Goal: Information Seeking & Learning: Learn about a topic

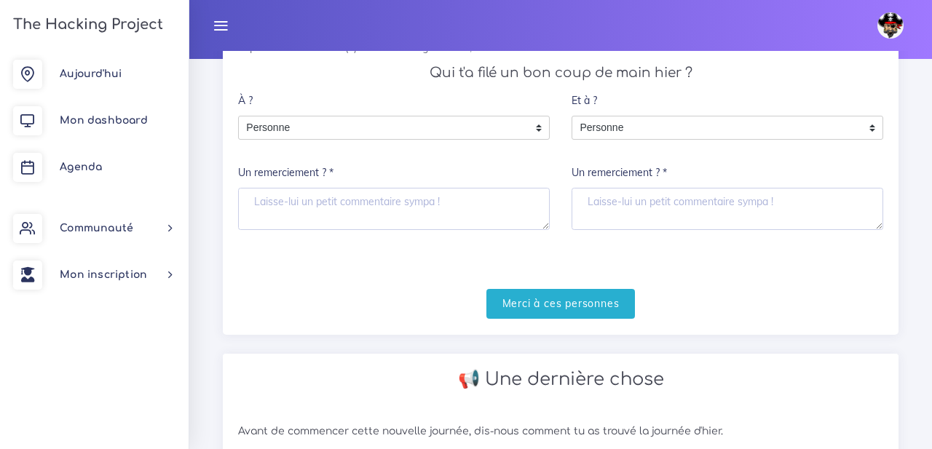
scroll to position [205, 0]
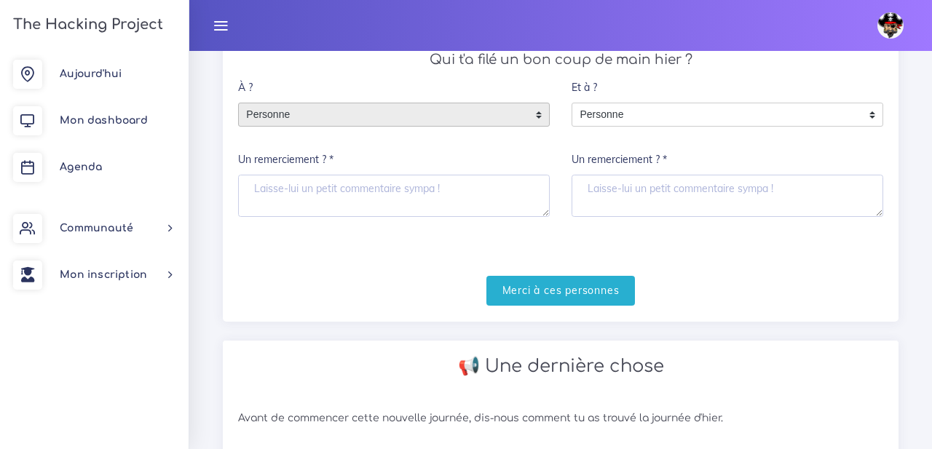
click at [505, 117] on span "Personne" at bounding box center [383, 114] width 288 height 23
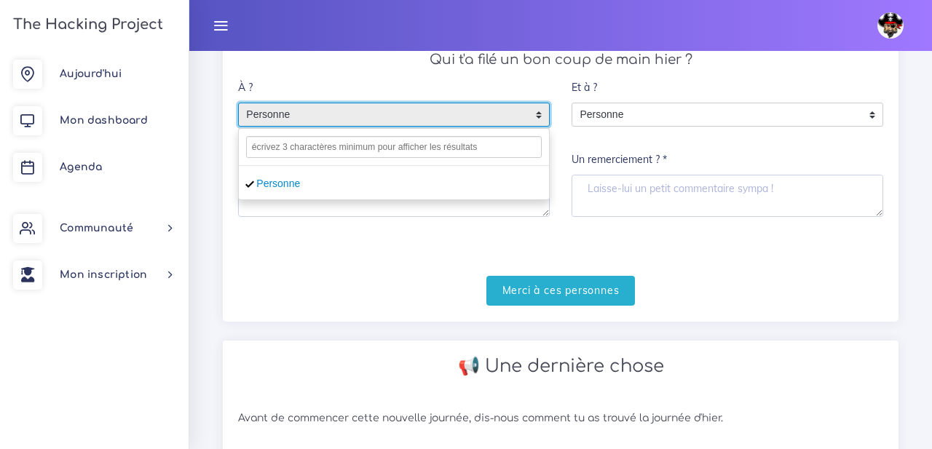
click at [443, 84] on div "À ? Personne Personne Personne Un remerciement ? *" at bounding box center [394, 144] width 312 height 143
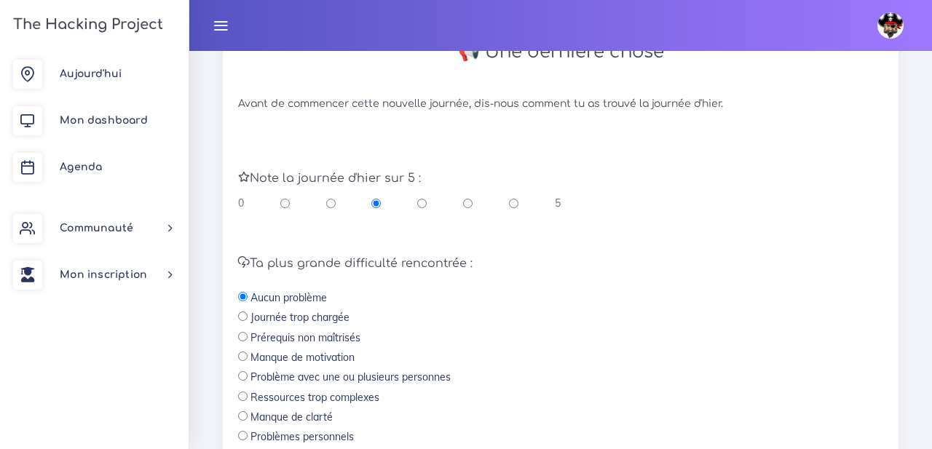
scroll to position [513, 0]
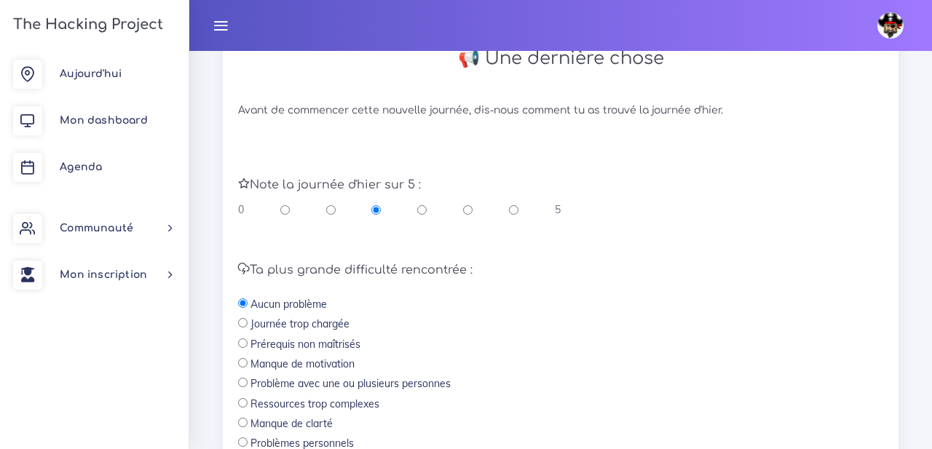
click at [513, 210] on input "radio" at bounding box center [513, 209] width 9 height 15
radio input "true"
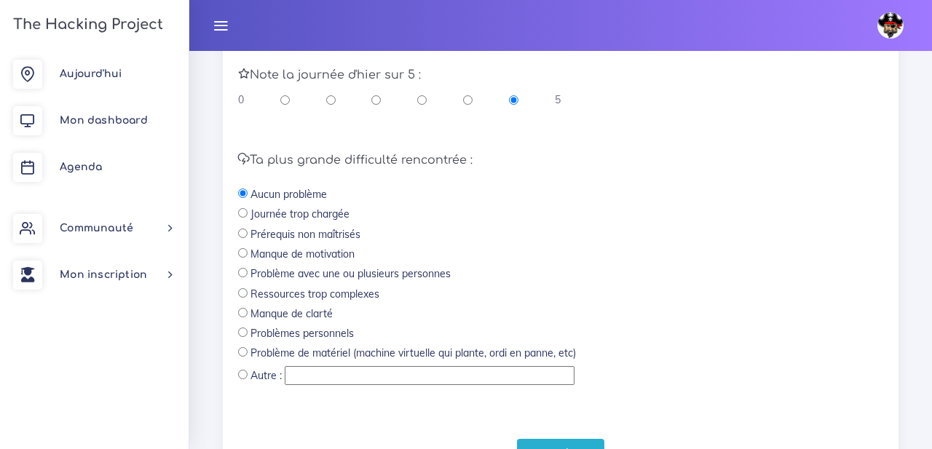
scroll to position [636, 0]
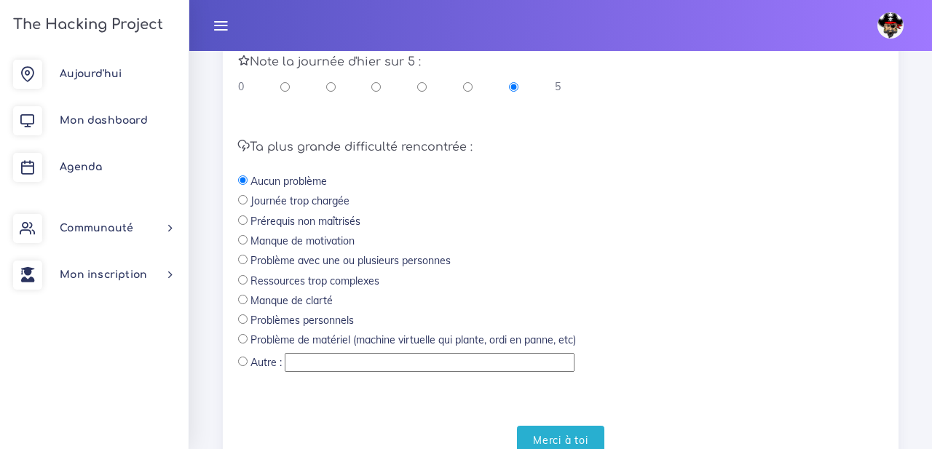
click at [241, 181] on input "radio" at bounding box center [242, 179] width 9 height 9
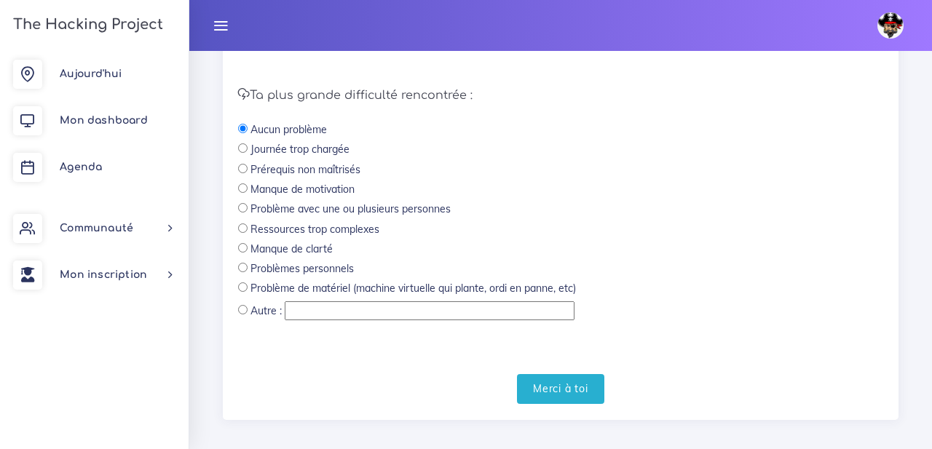
scroll to position [700, 0]
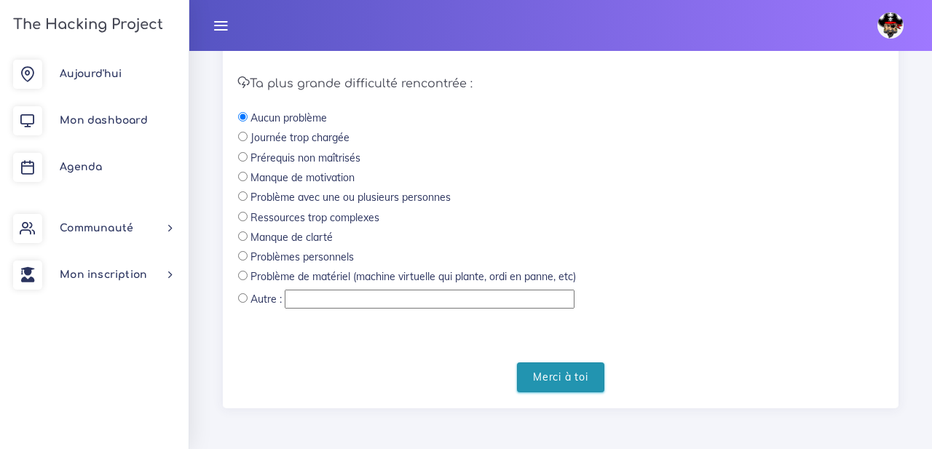
click at [567, 378] on input "Merci à toi" at bounding box center [560, 378] width 87 height 30
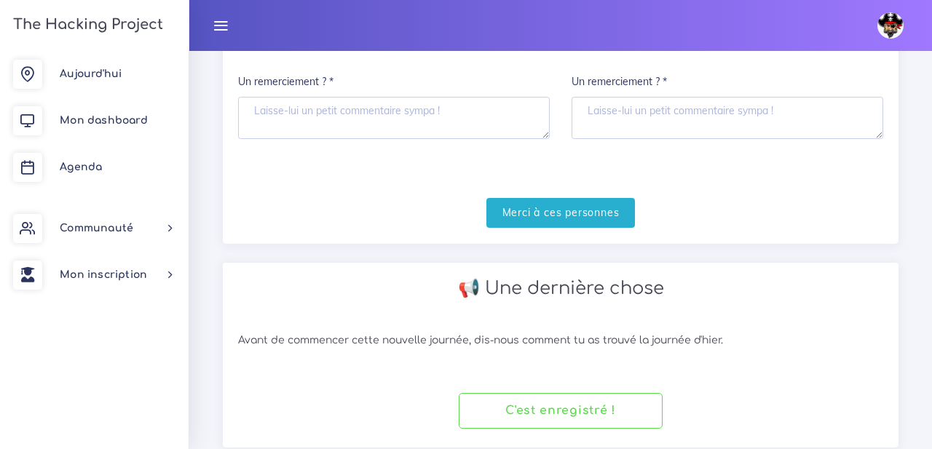
scroll to position [323, 0]
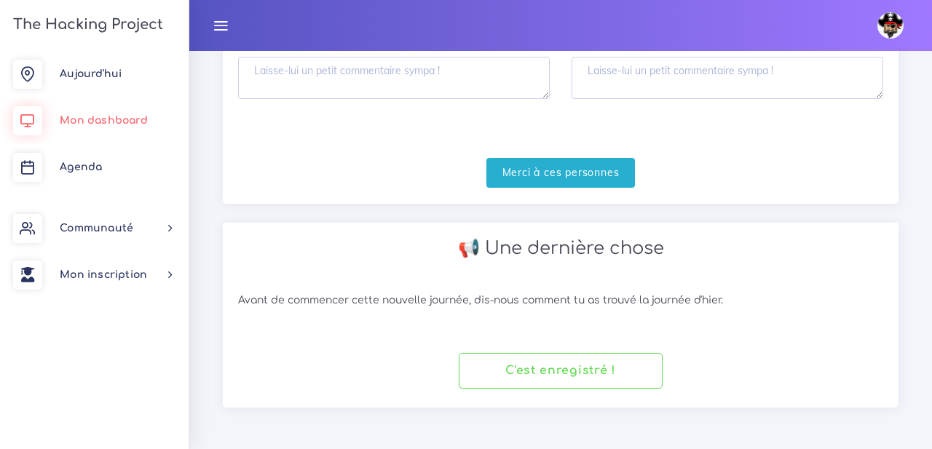
click at [132, 113] on link "Mon dashboard" at bounding box center [94, 121] width 189 height 47
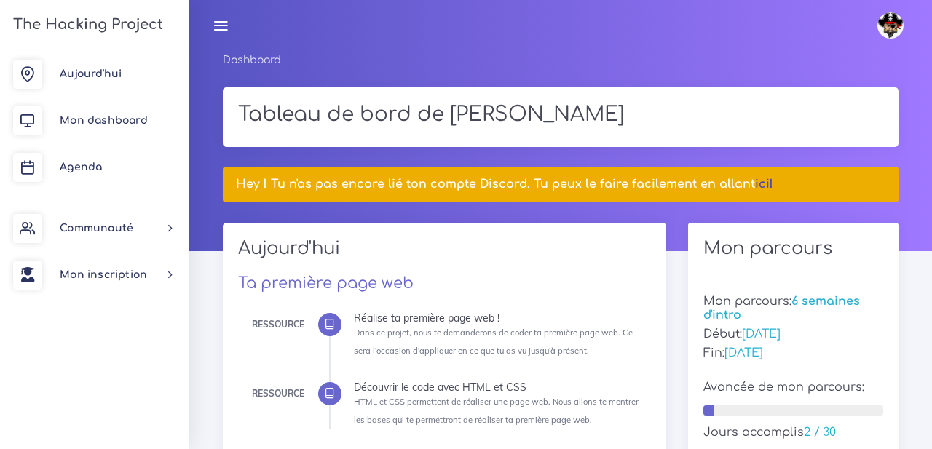
click at [757, 184] on link "ici!" at bounding box center [764, 184] width 18 height 13
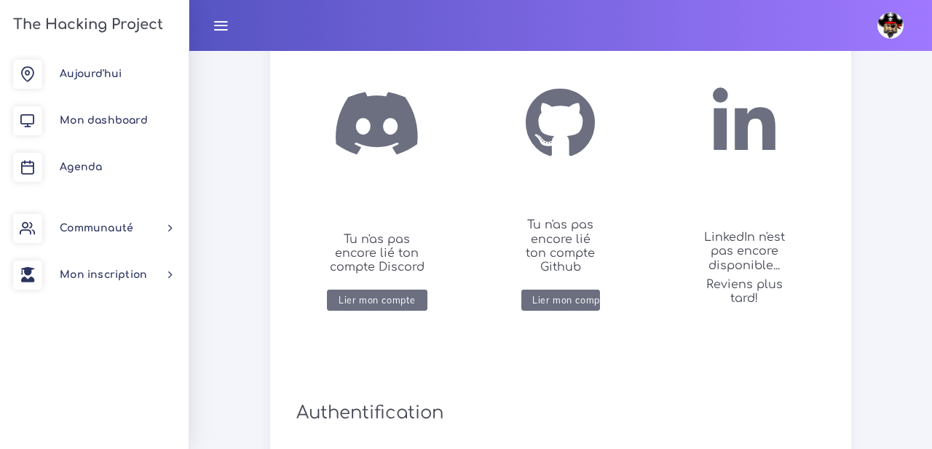
scroll to position [310, 0]
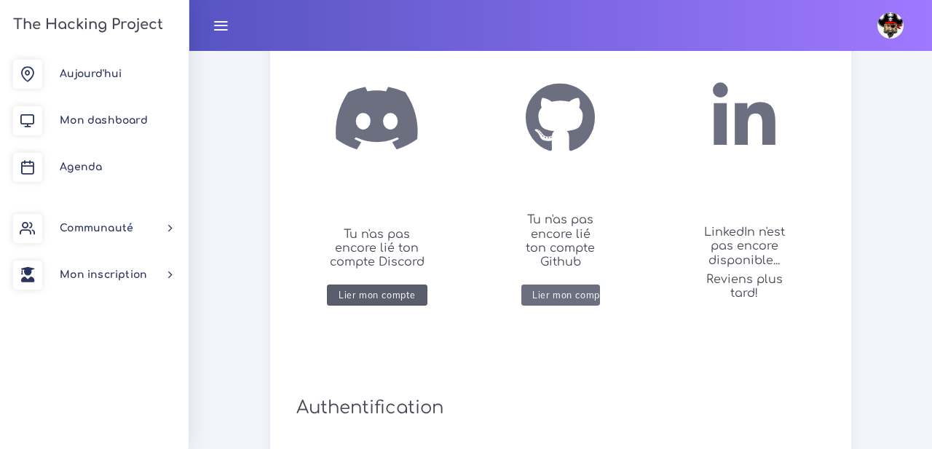
click at [373, 290] on button "Lier mon compte" at bounding box center [377, 295] width 100 height 21
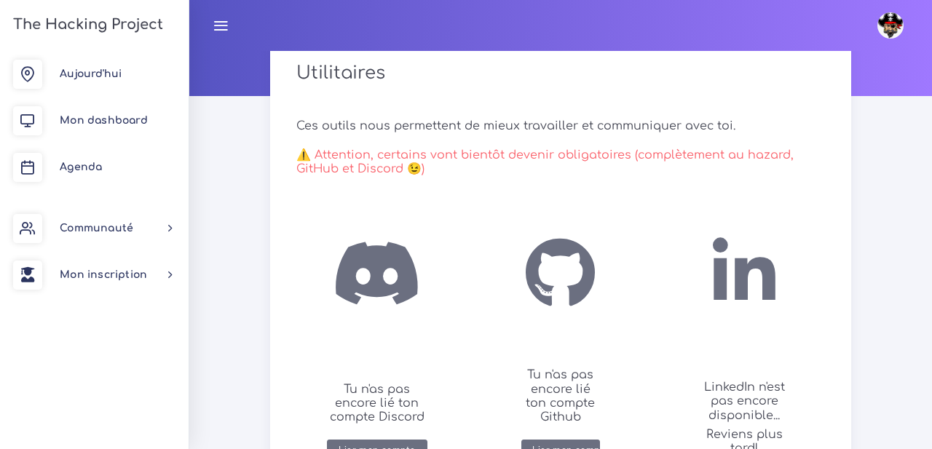
scroll to position [91, 0]
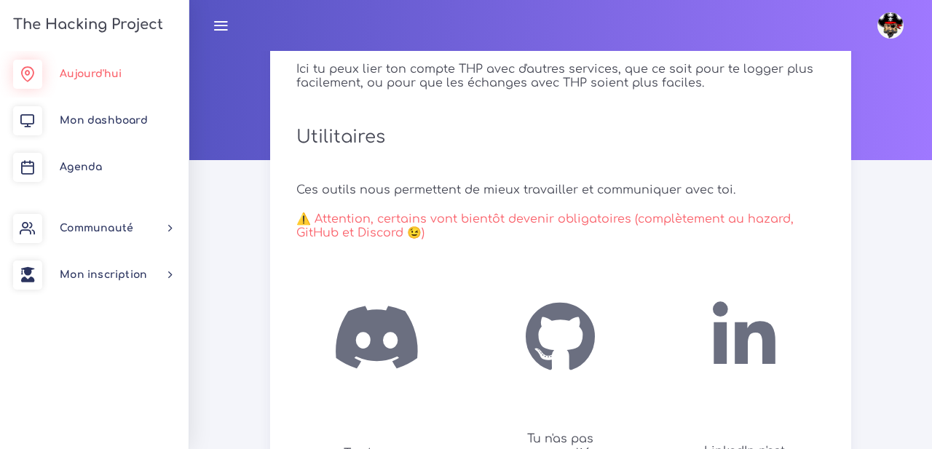
click at [136, 73] on link "Aujourd'hui" at bounding box center [94, 74] width 189 height 47
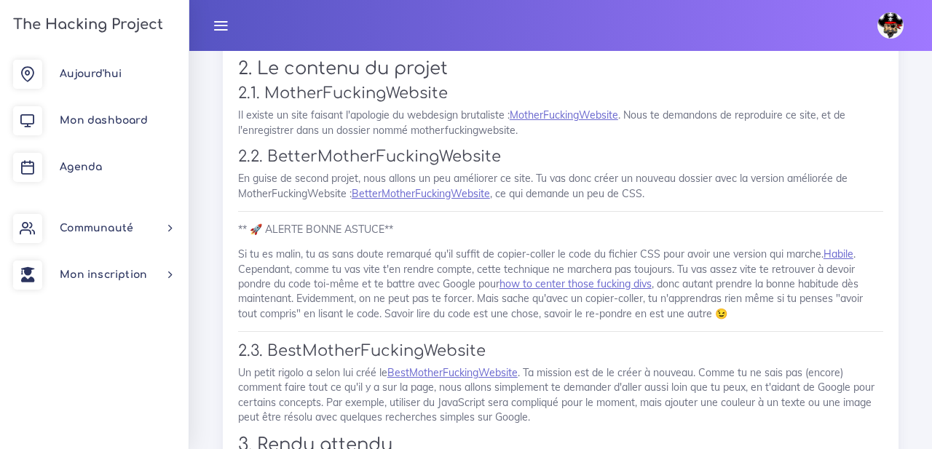
scroll to position [983, 0]
click at [591, 118] on link "MotherFuckingWebsite" at bounding box center [564, 114] width 109 height 13
click at [525, 205] on div "Réalise ta première page web ! Dans ce projet, nous te demanderons de coder ta …" at bounding box center [560, 259] width 645 height 703
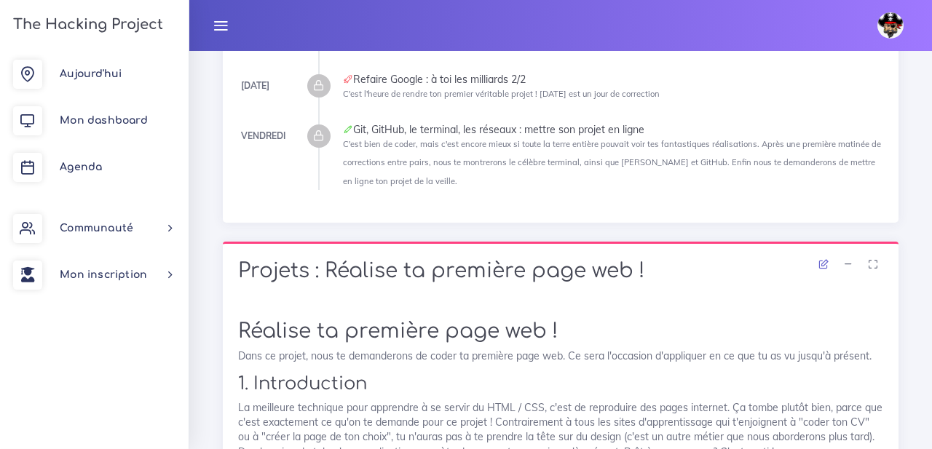
scroll to position [0, 0]
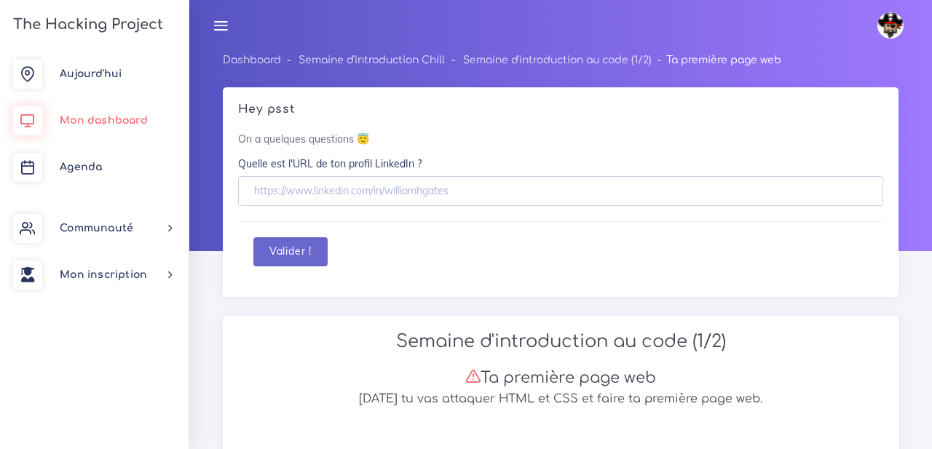
click at [127, 122] on span "Mon dashboard" at bounding box center [104, 120] width 88 height 11
